Goal: Task Accomplishment & Management: Use online tool/utility

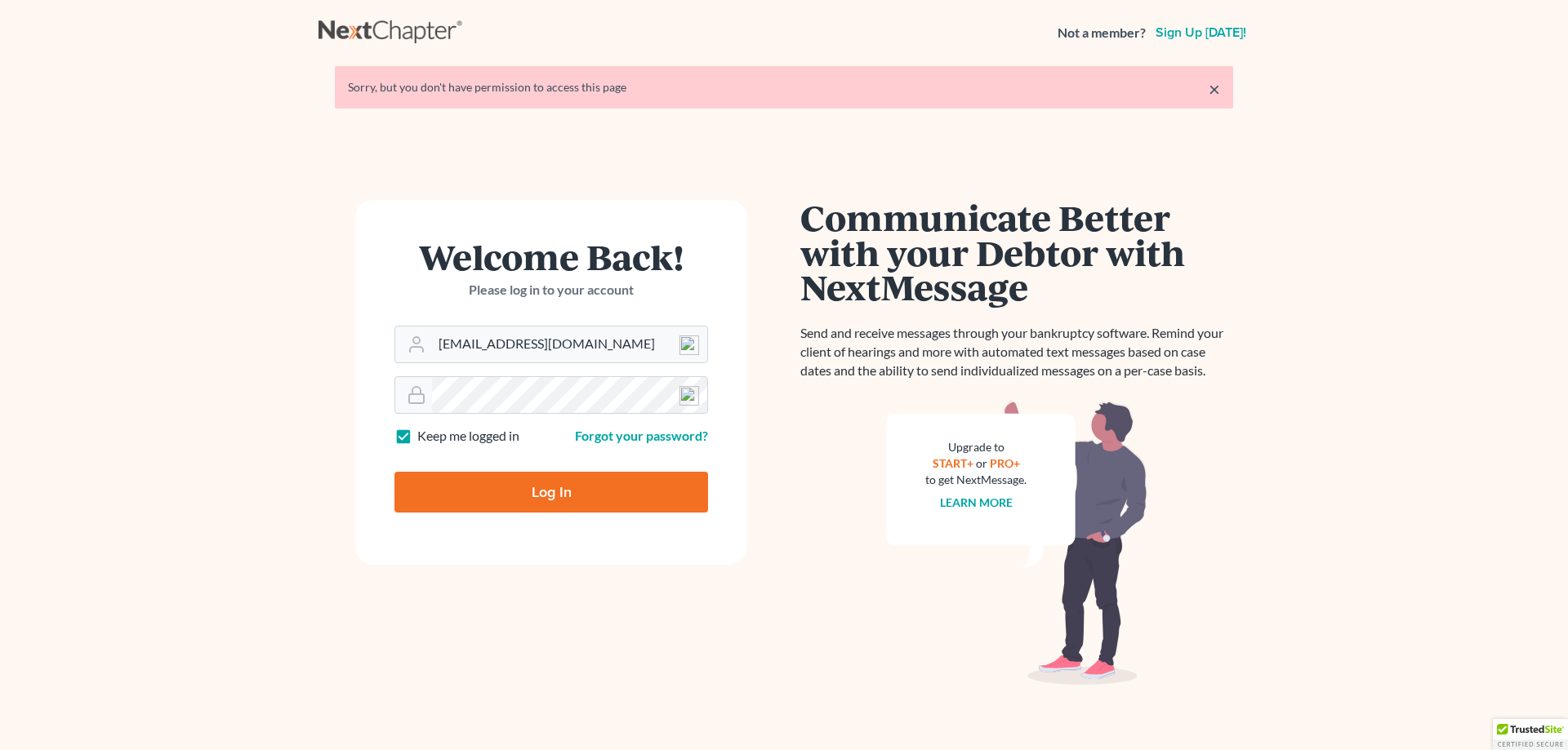
click at [594, 504] on input "Log In" at bounding box center [551, 492] width 313 height 40
type input "Thinking..."
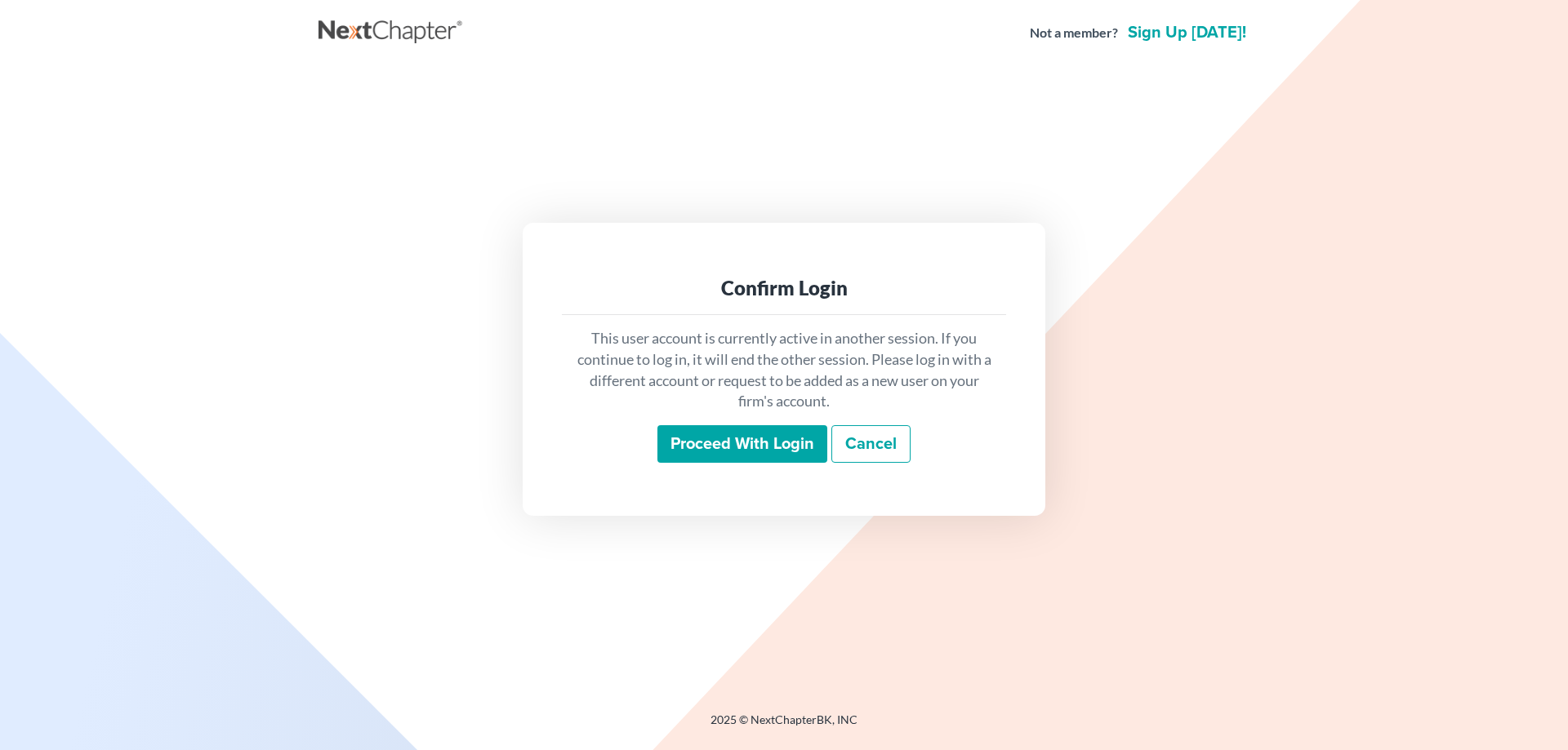
click at [759, 443] on input "Proceed with login" at bounding box center [742, 444] width 170 height 37
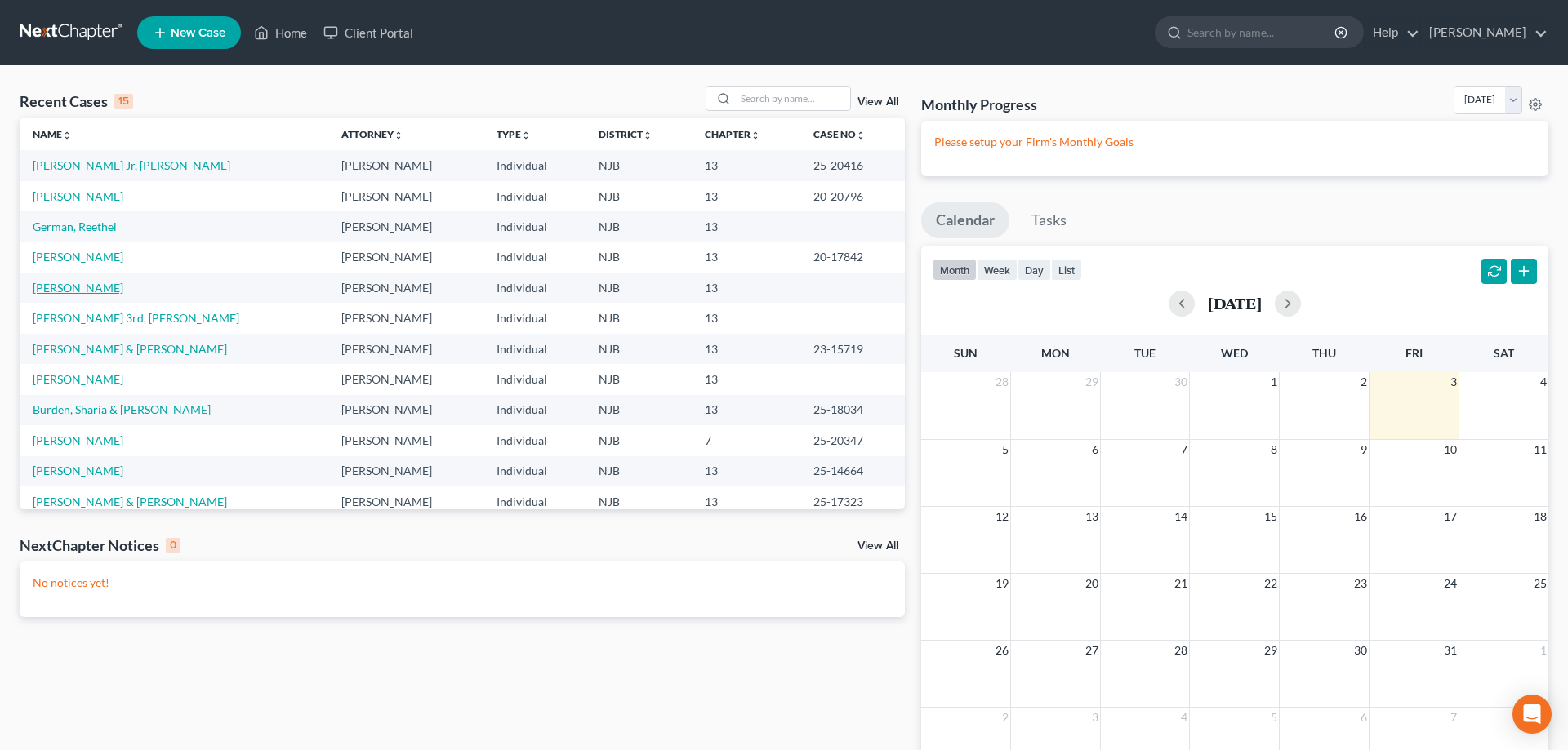
click at [89, 289] on link "Porch, Robert" at bounding box center [78, 287] width 90 height 13
